Goal: Book appointment/travel/reservation

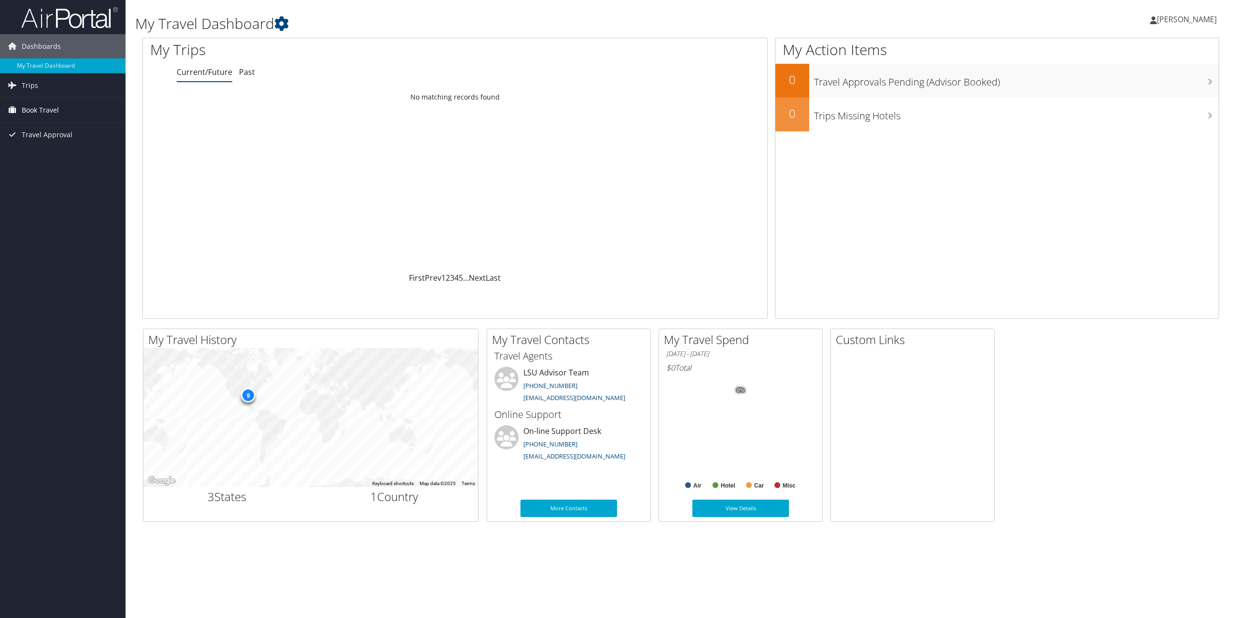
click at [28, 106] on span "Book Travel" at bounding box center [40, 110] width 37 height 24
click at [52, 141] on link "Book/Manage Online Trips" at bounding box center [63, 144] width 126 height 14
